Goal: Transaction & Acquisition: Purchase product/service

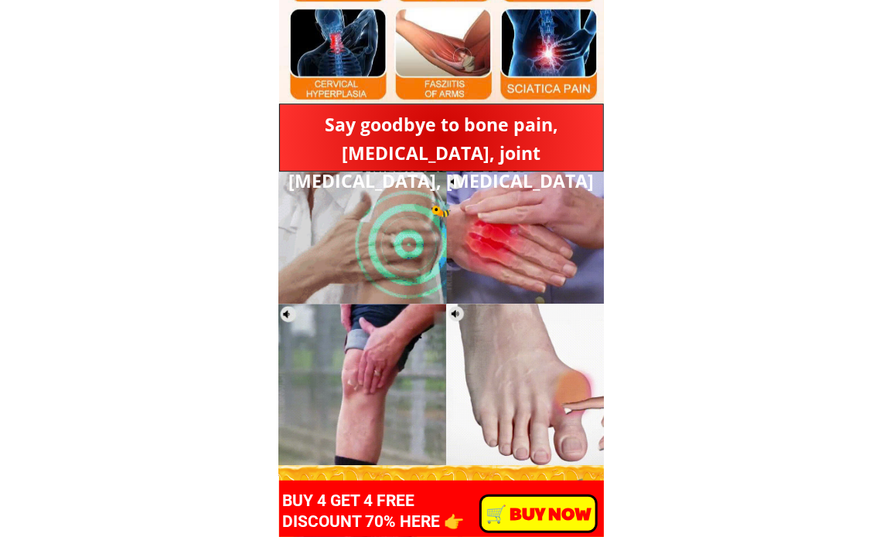
scroll to position [1623, 0]
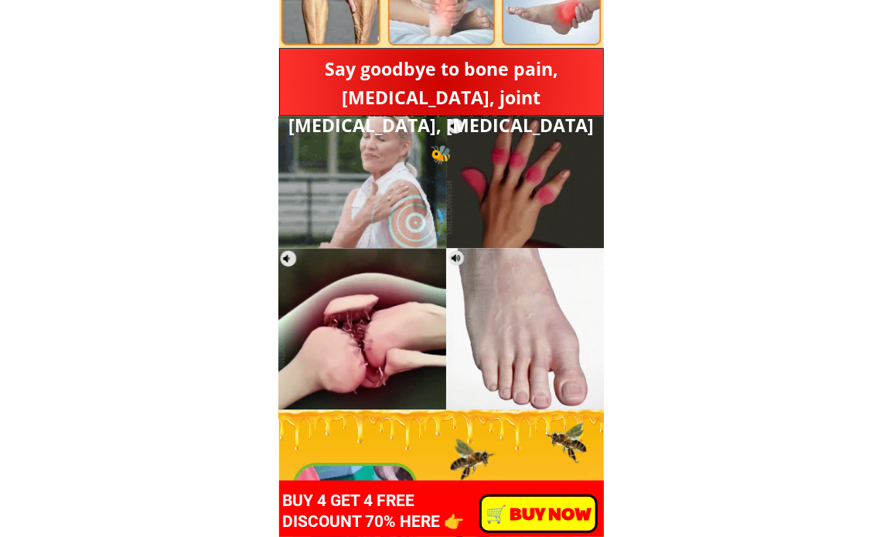
drag, startPoint x: 357, startPoint y: 213, endPoint x: 334, endPoint y: 188, distance: 34.5
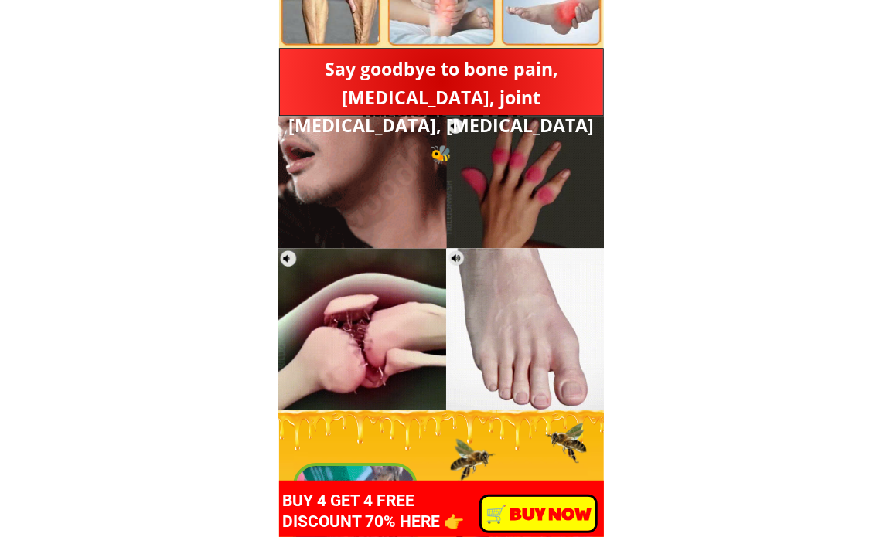
click at [334, 188] on div at bounding box center [362, 182] width 169 height 132
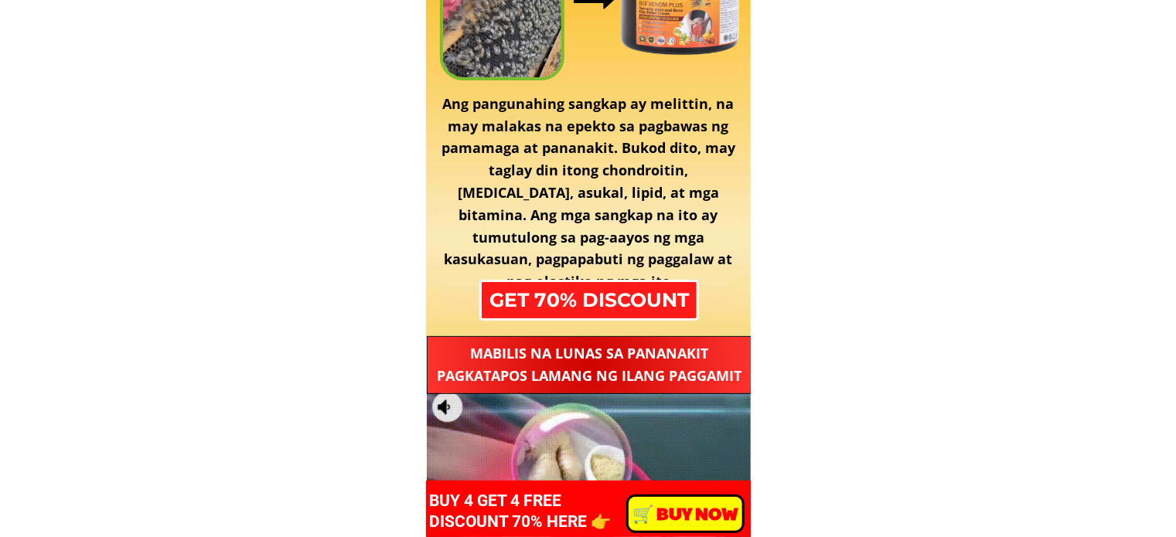
scroll to position [2551, 0]
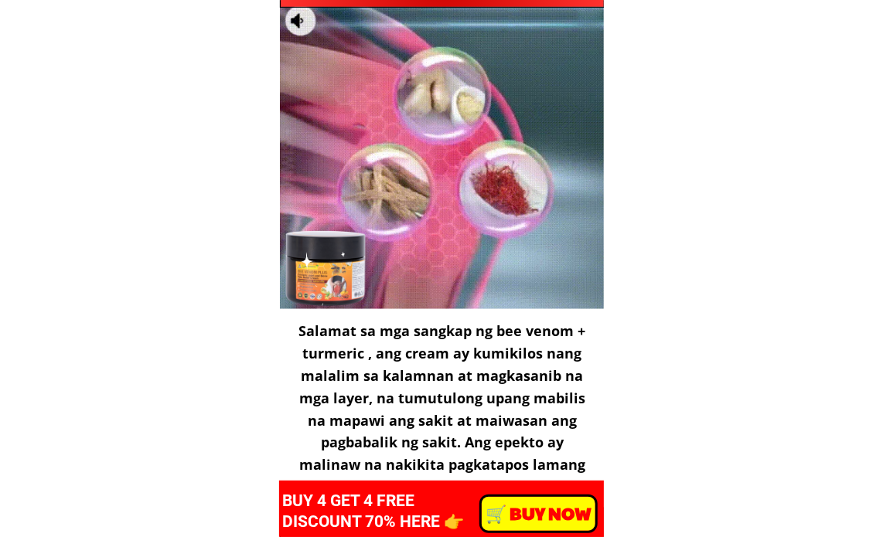
click at [419, 188] on div at bounding box center [442, 155] width 324 height 309
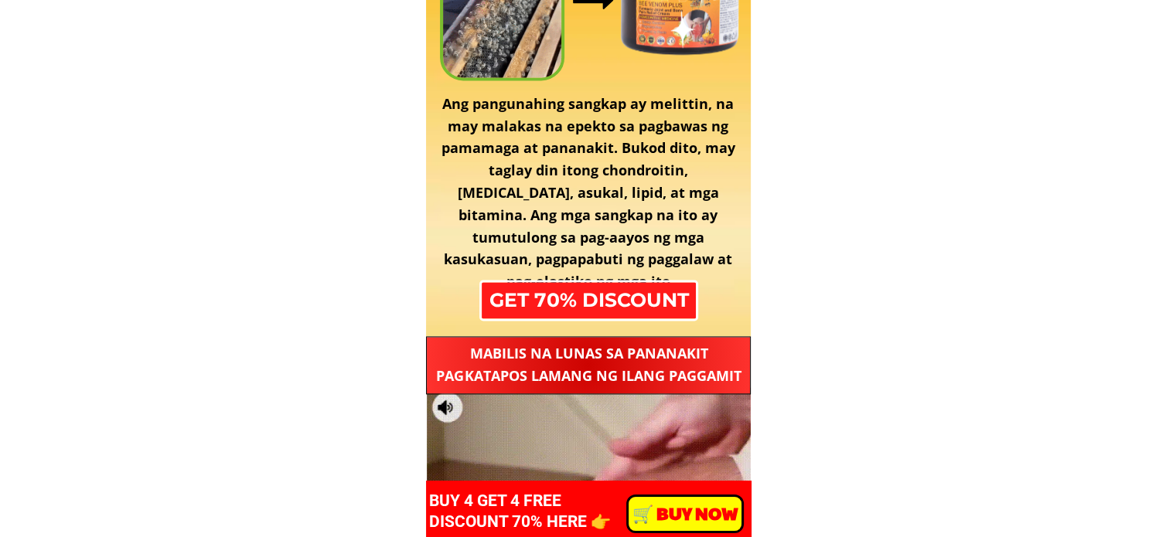
scroll to position [2396, 0]
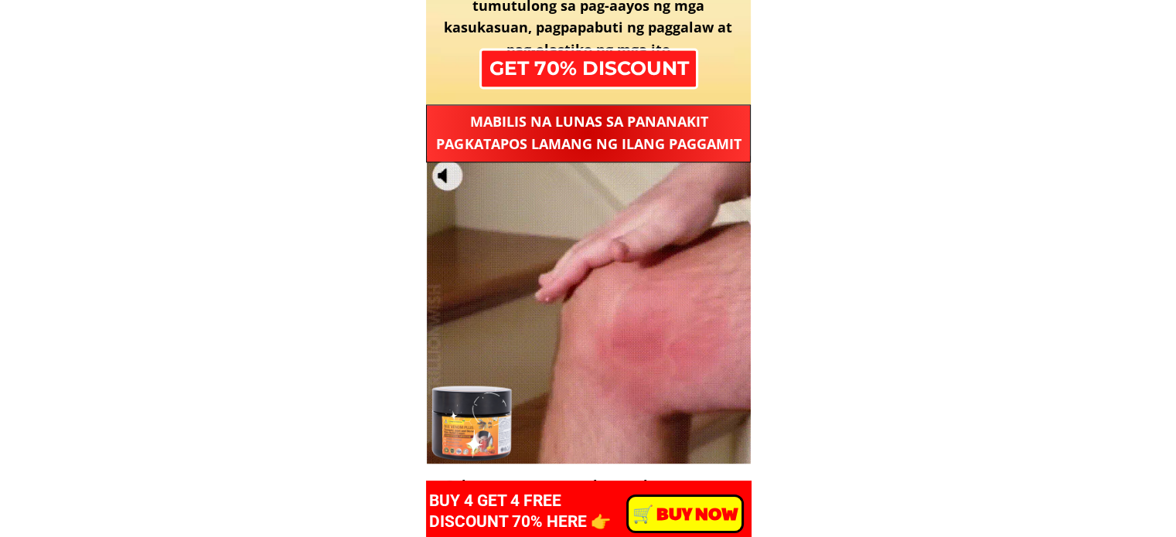
click at [701, 312] on div at bounding box center [589, 309] width 324 height 309
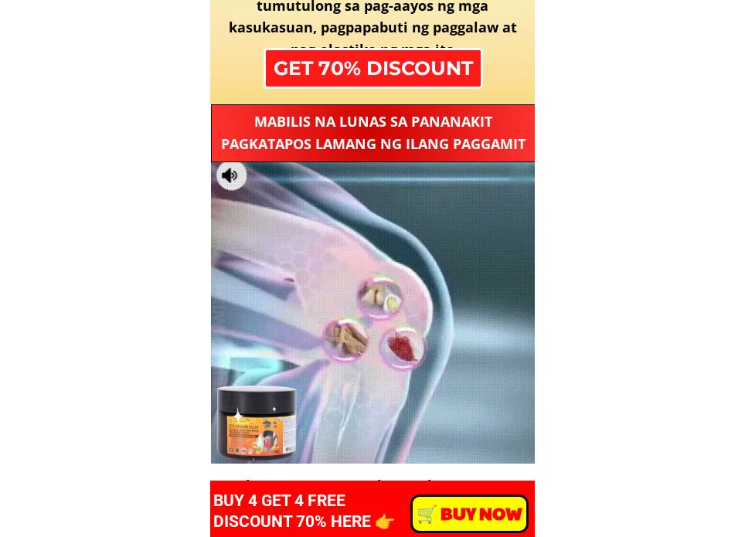
click at [463, 278] on div at bounding box center [373, 309] width 324 height 309
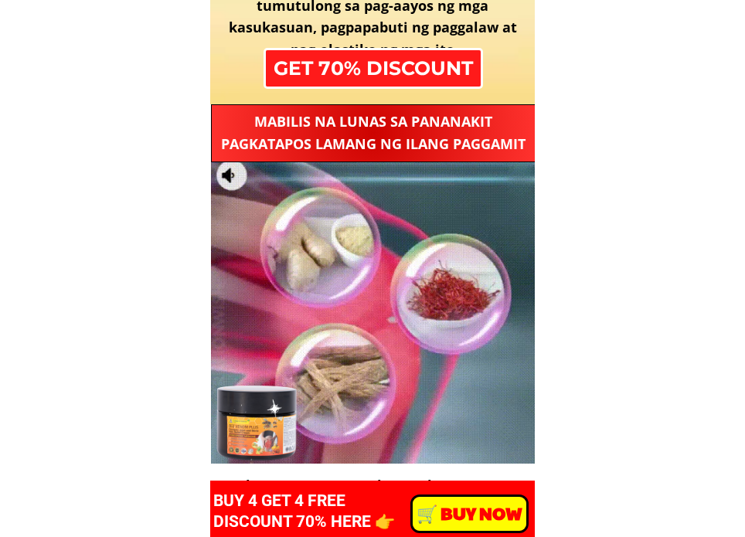
click at [493, 336] on div at bounding box center [373, 309] width 324 height 309
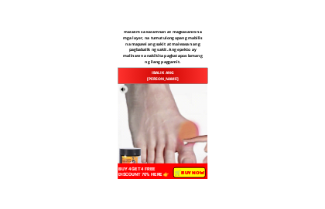
scroll to position [3015, 0]
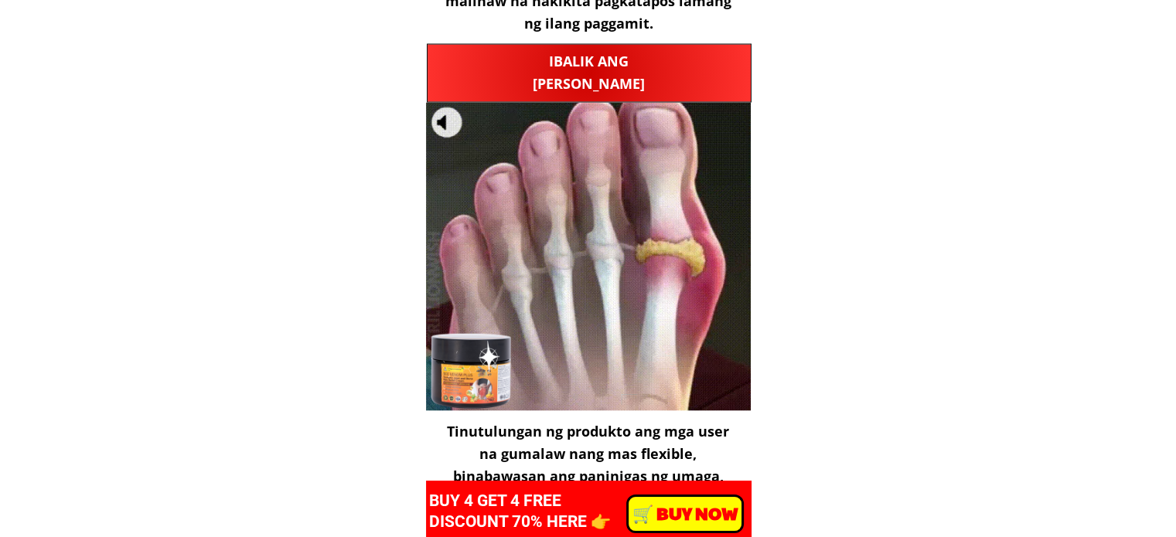
click at [642, 244] on div at bounding box center [588, 257] width 324 height 309
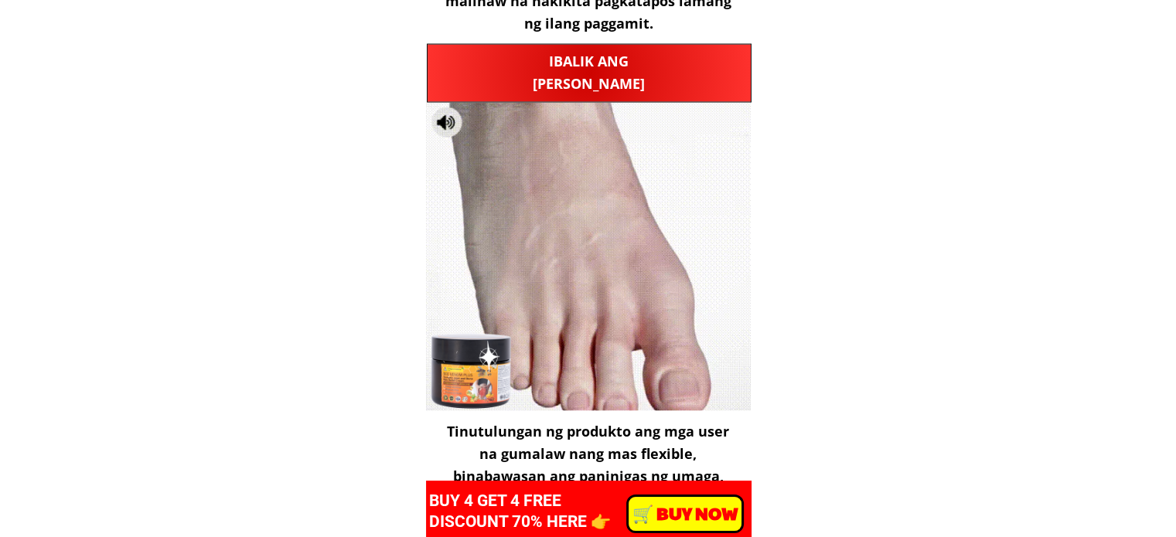
drag, startPoint x: 691, startPoint y: 261, endPoint x: 1024, endPoint y: 277, distance: 332.8
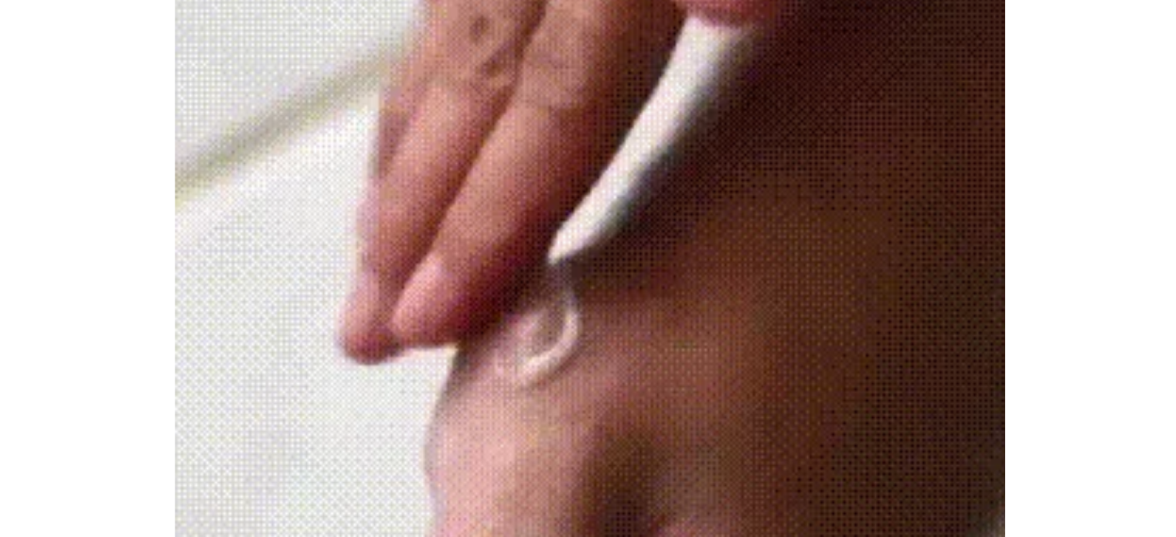
scroll to position [3183, 0]
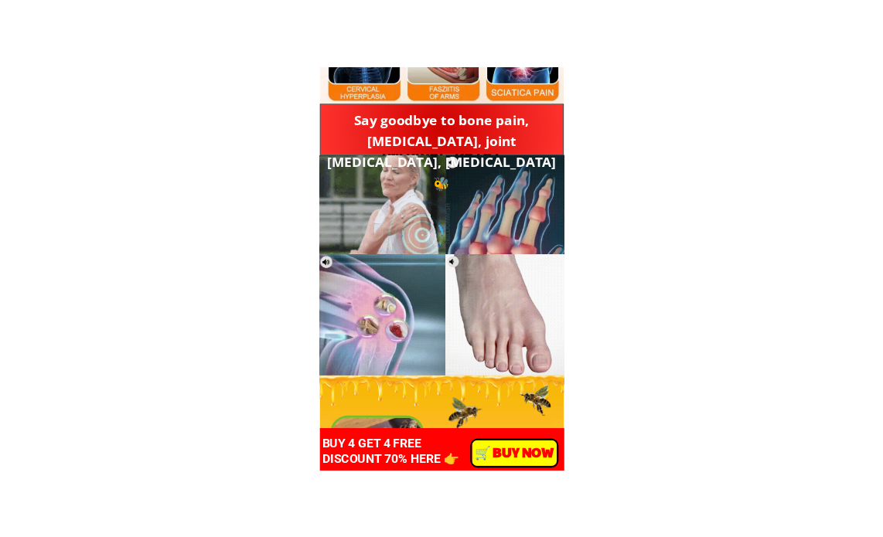
scroll to position [1623, 0]
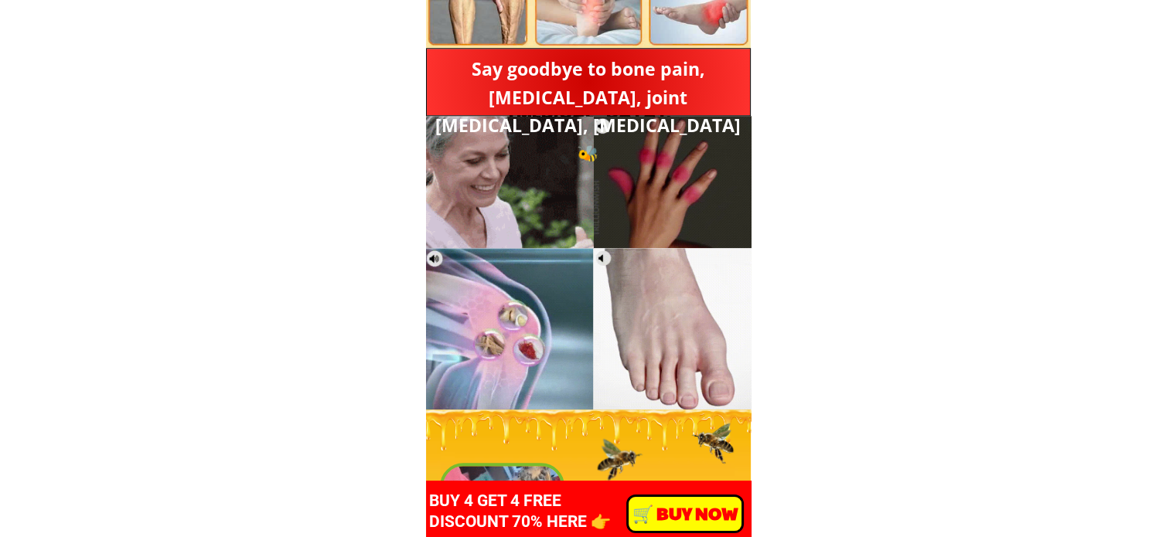
click at [711, 211] on div at bounding box center [674, 172] width 162 height 151
